Goal: Obtain resource: Download file/media

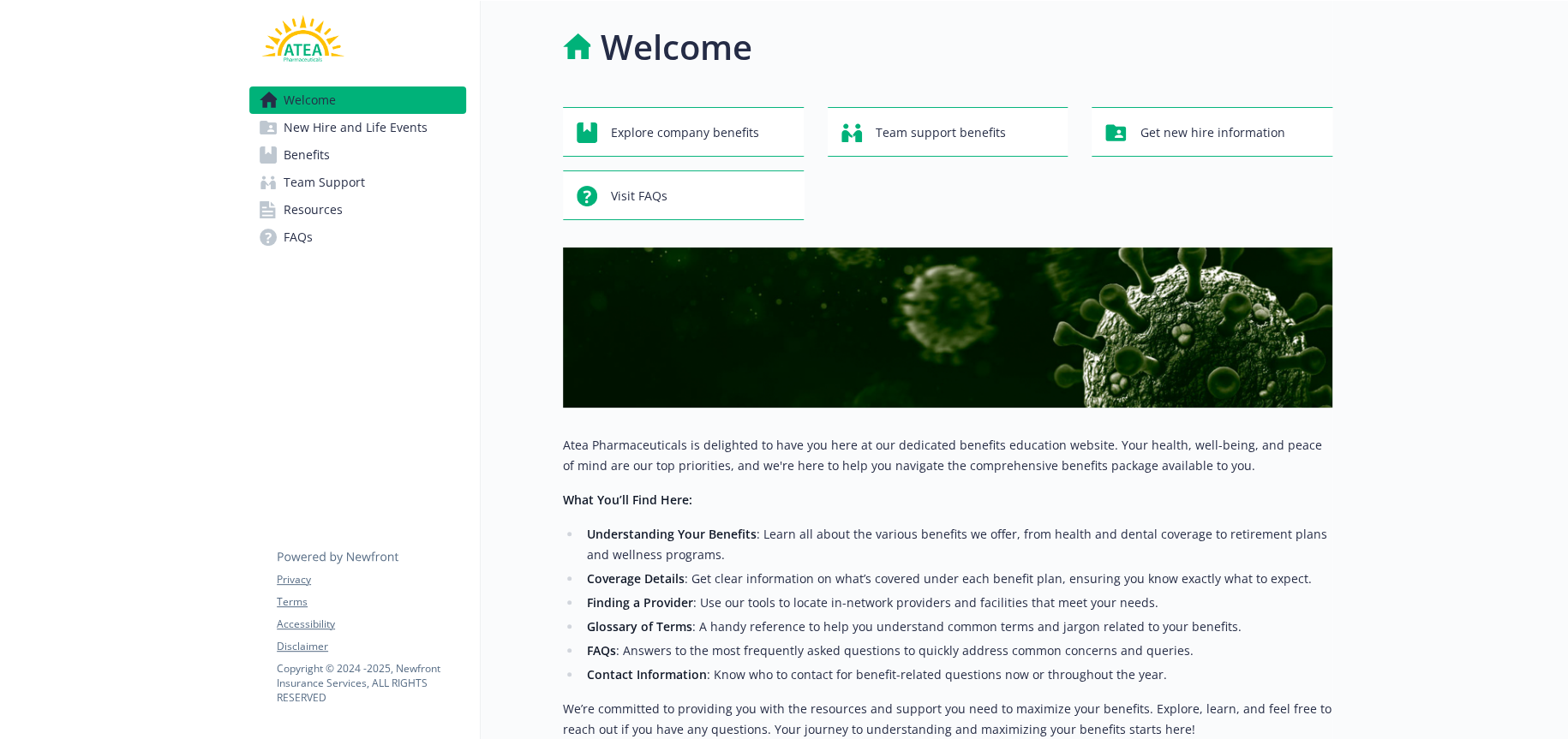
click at [295, 150] on span "Benefits" at bounding box center [307, 155] width 46 height 27
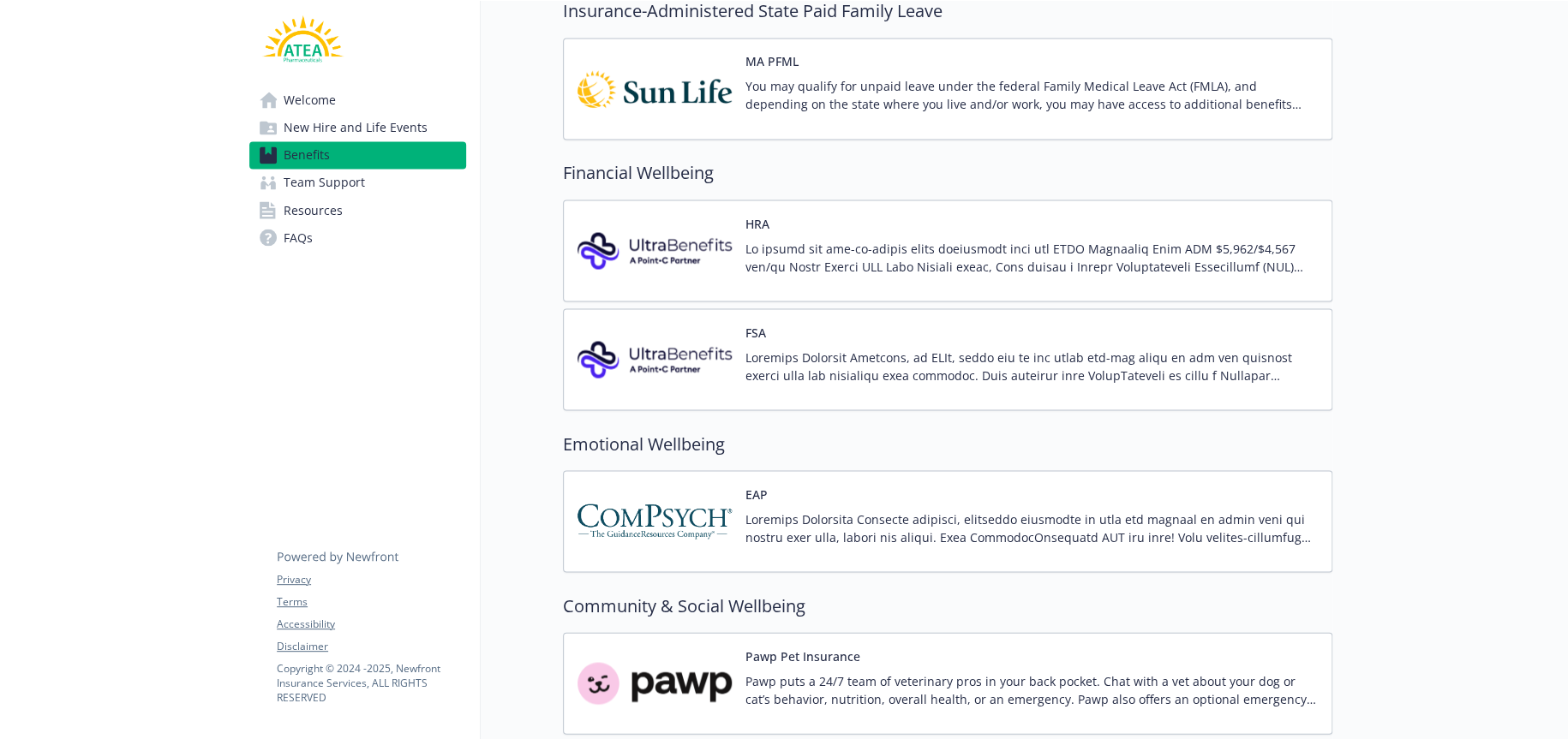
scroll to position [1456, 0]
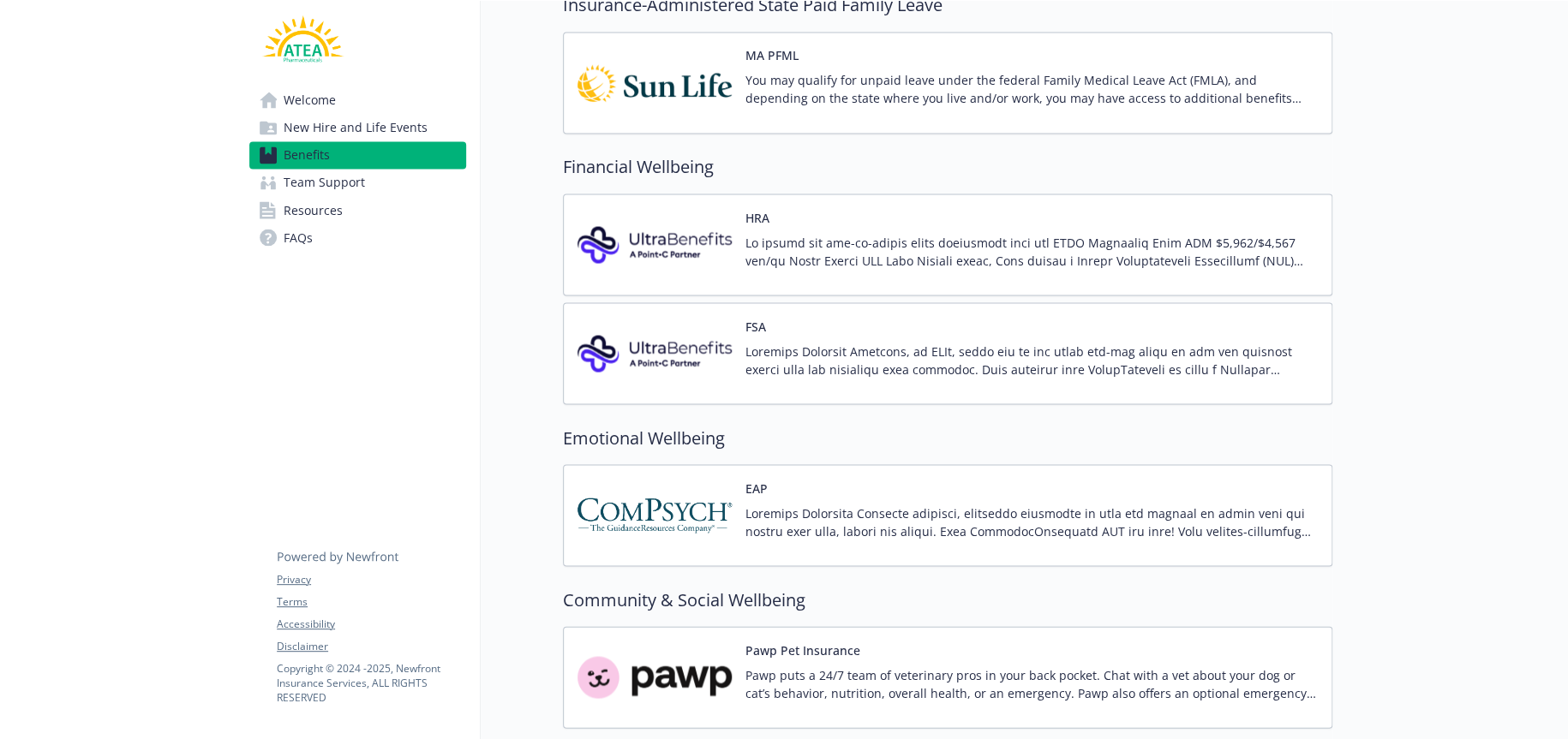
click at [676, 237] on img at bounding box center [654, 244] width 154 height 72
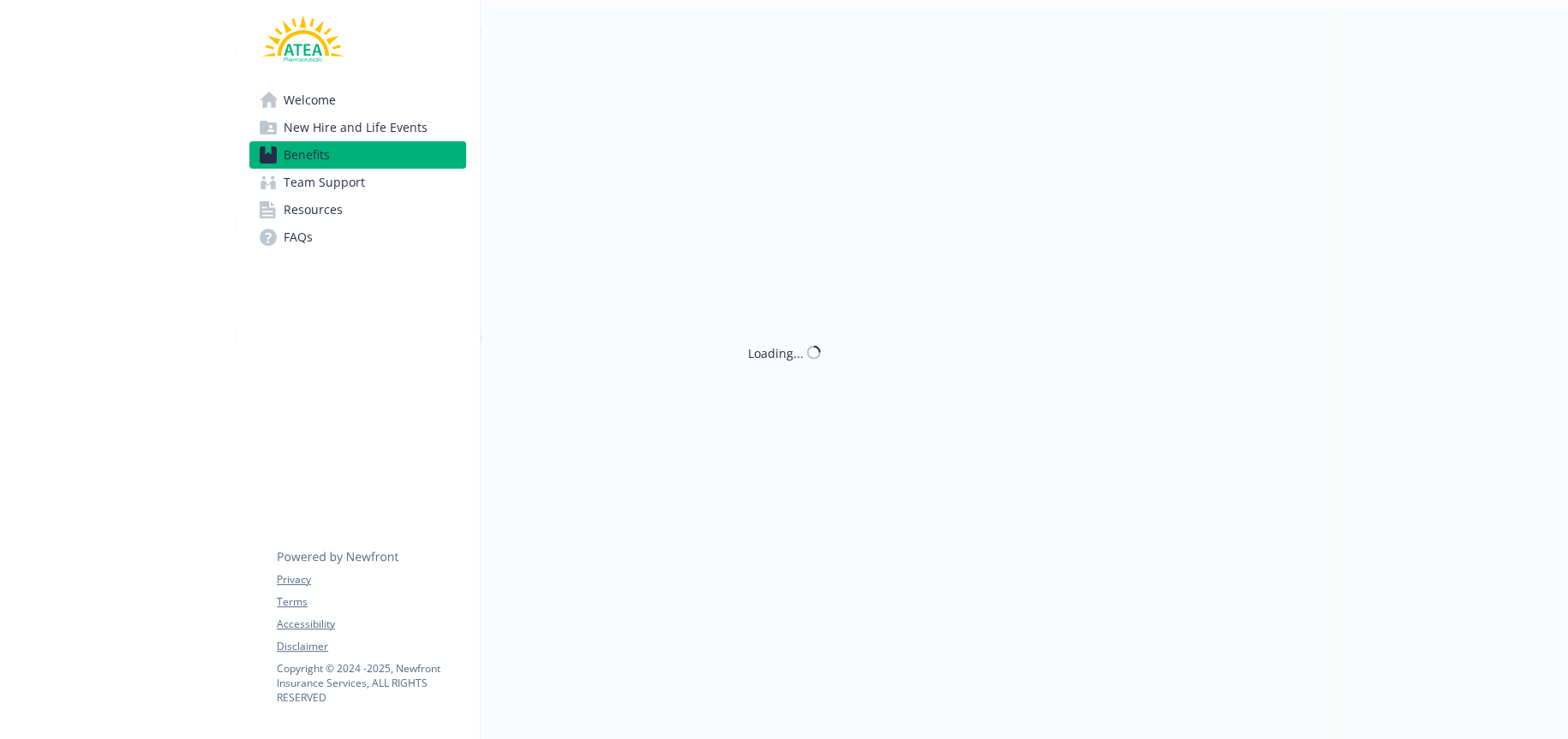
scroll to position [1456, 0]
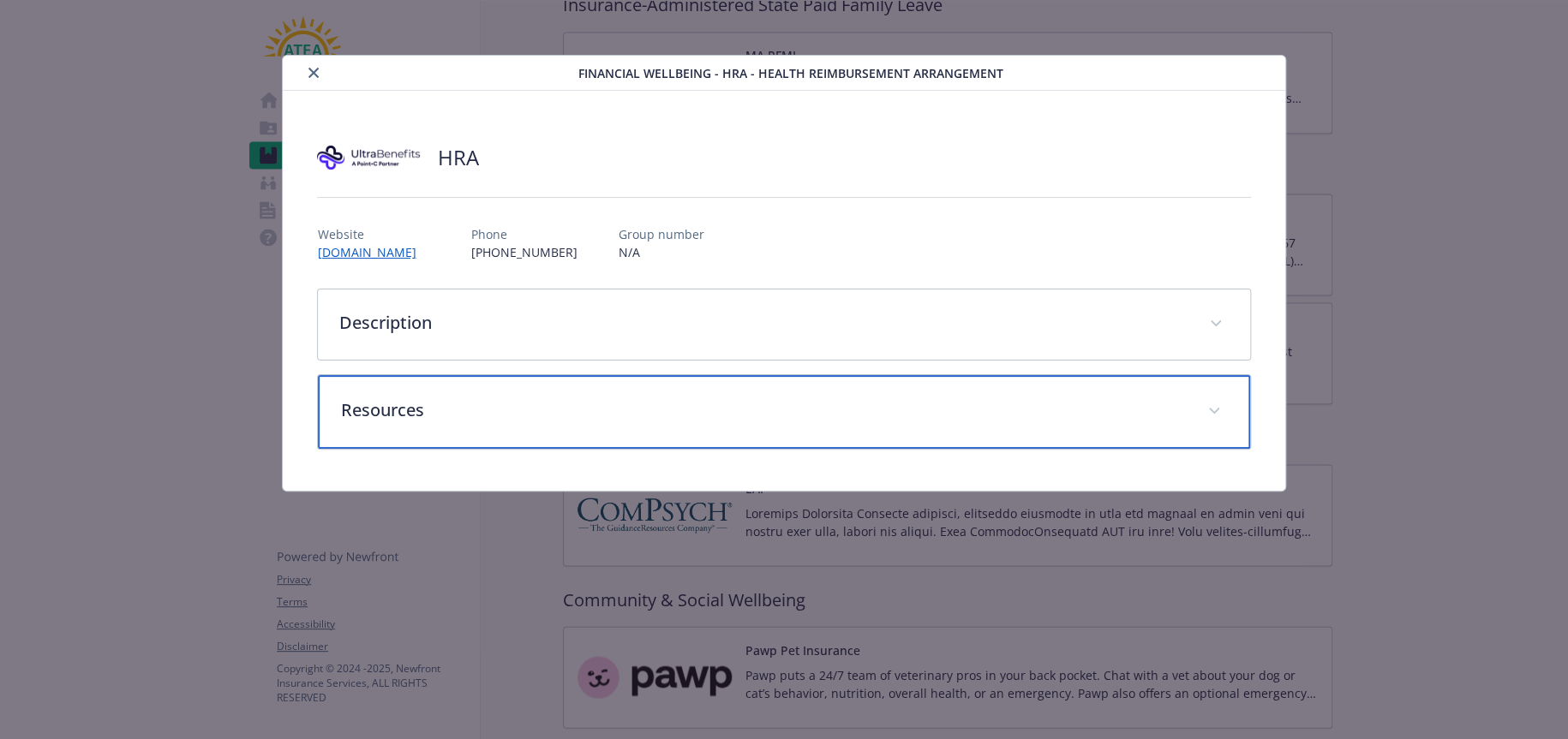
click at [408, 408] on p "Resources" at bounding box center [763, 410] width 845 height 26
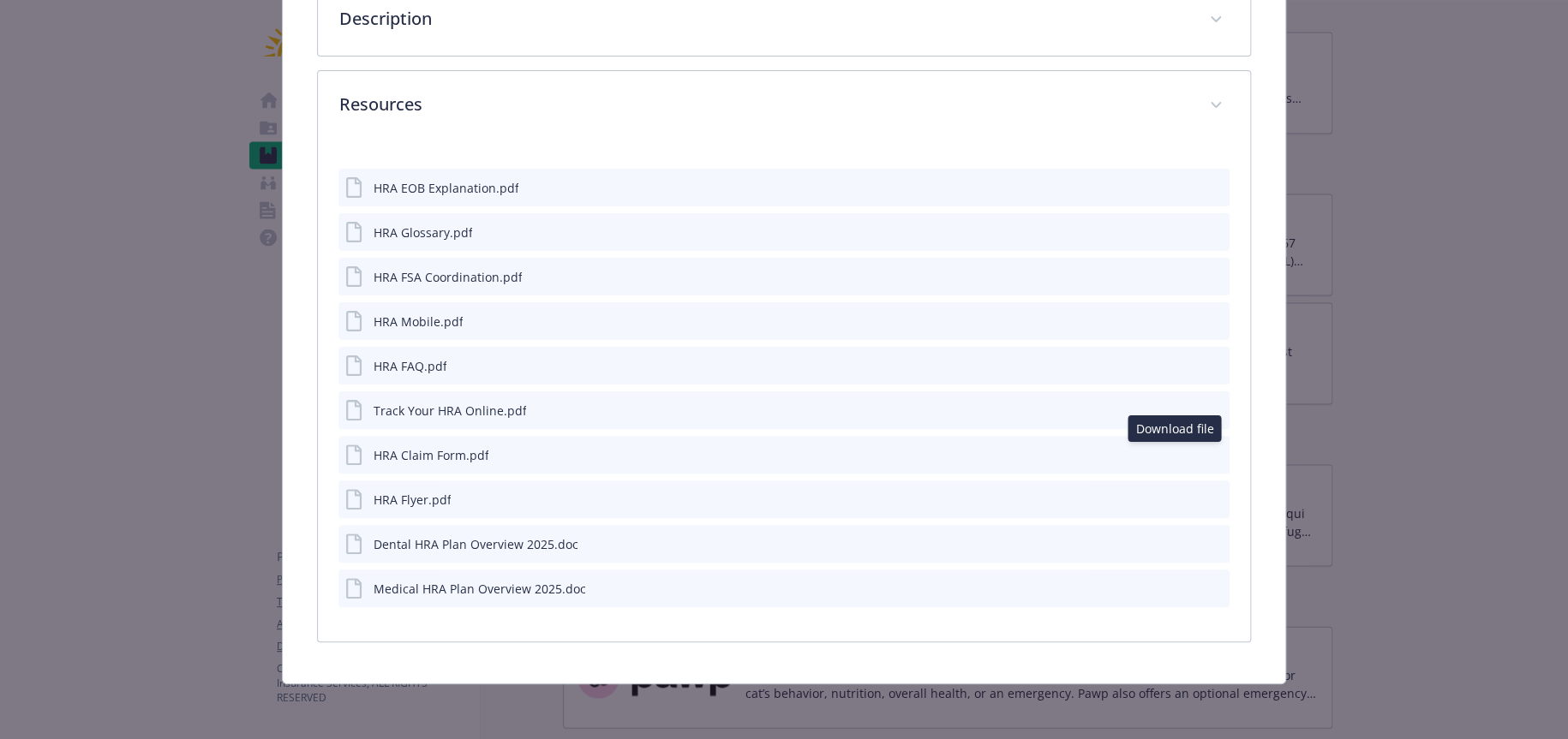
scroll to position [303, 0]
click at [1178, 451] on icon "download file" at bounding box center [1185, 455] width 14 height 14
click at [1178, 583] on icon "download file" at bounding box center [1185, 589] width 14 height 14
